Goal: Find specific page/section: Find specific page/section

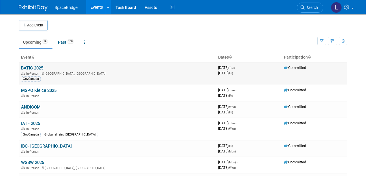
click at [199, 80] on div "GovCanada" at bounding box center [117, 79] width 192 height 6
click at [34, 67] on link "BATIC 2025" at bounding box center [32, 68] width 22 height 5
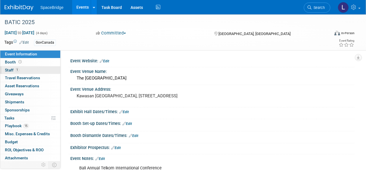
click at [8, 69] on span "Staff 1" at bounding box center [12, 70] width 14 height 5
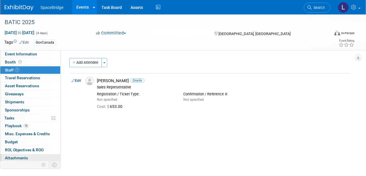
click at [19, 156] on span "Attachments 0" at bounding box center [16, 158] width 23 height 5
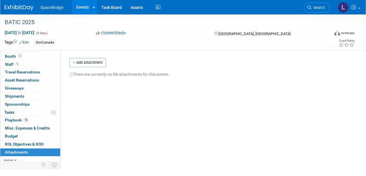
scroll to position [7, 0]
